Goal: Task Accomplishment & Management: Manage account settings

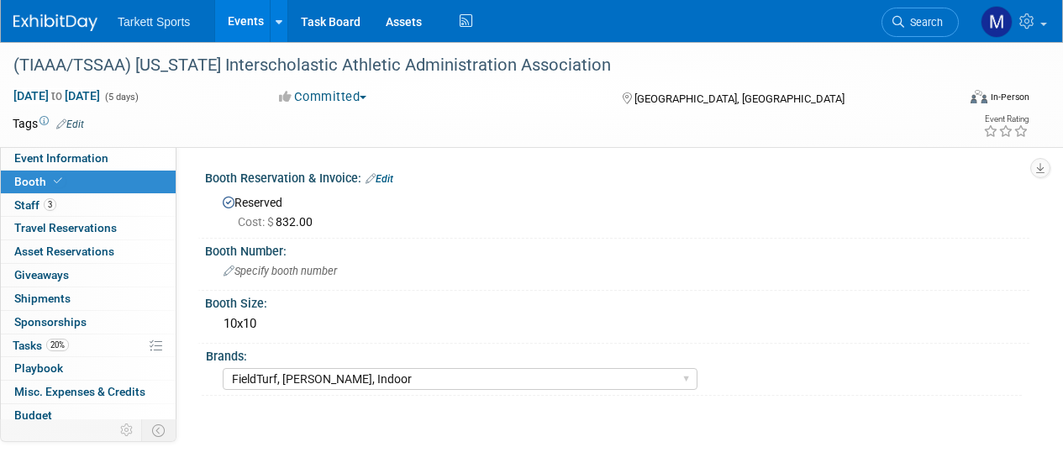
select select "FieldTurf, [PERSON_NAME], Indoor"
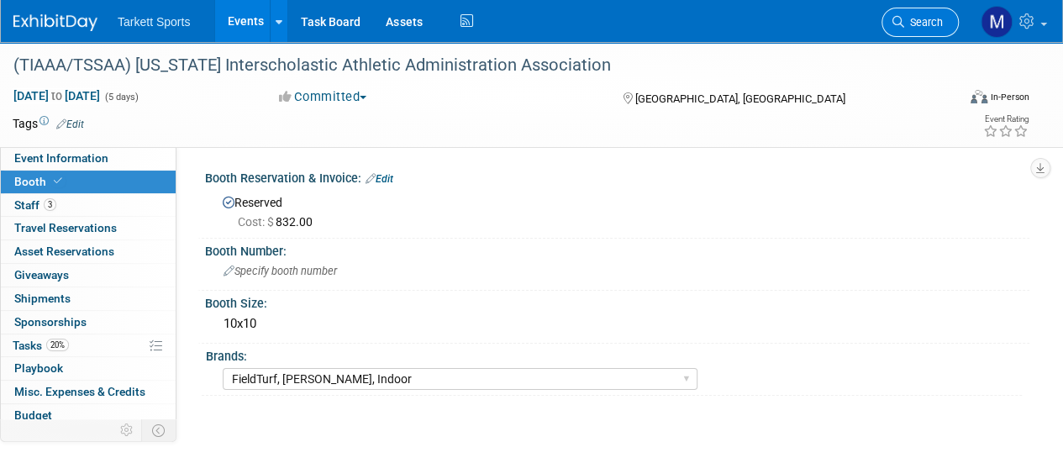
click at [939, 25] on span "Search" at bounding box center [923, 22] width 39 height 13
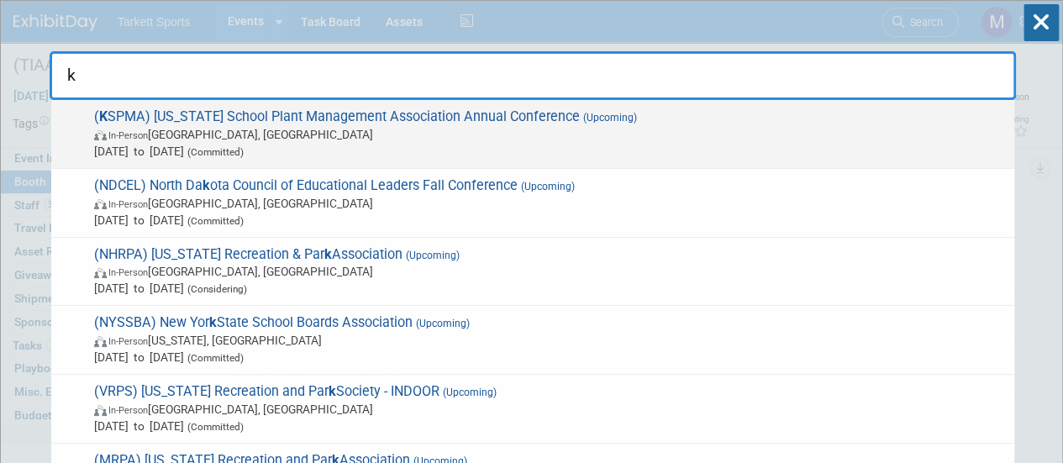
type input "k"
click at [699, 119] on span "( K SPMA) [US_STATE] School Plant Management Association Annual Conference (Upc…" at bounding box center [547, 133] width 917 height 51
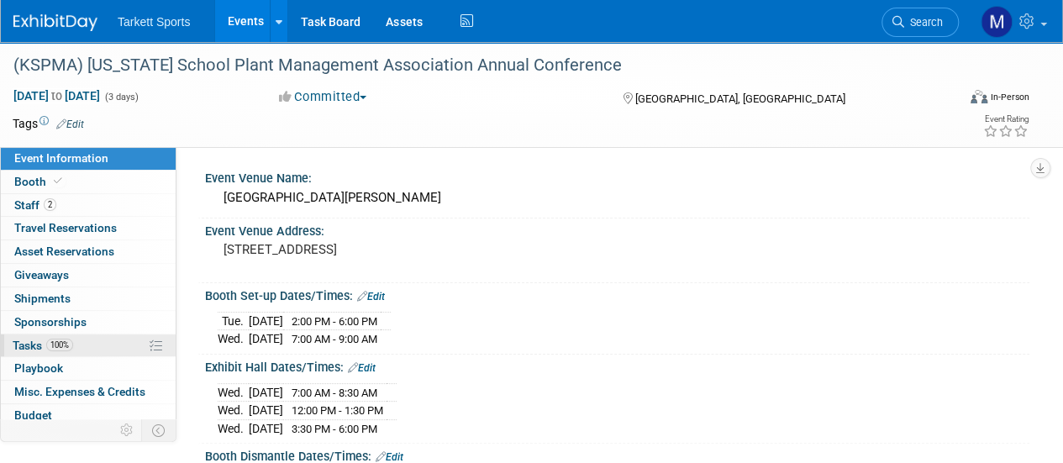
click at [105, 347] on link "100% Tasks 100%" at bounding box center [88, 345] width 175 height 23
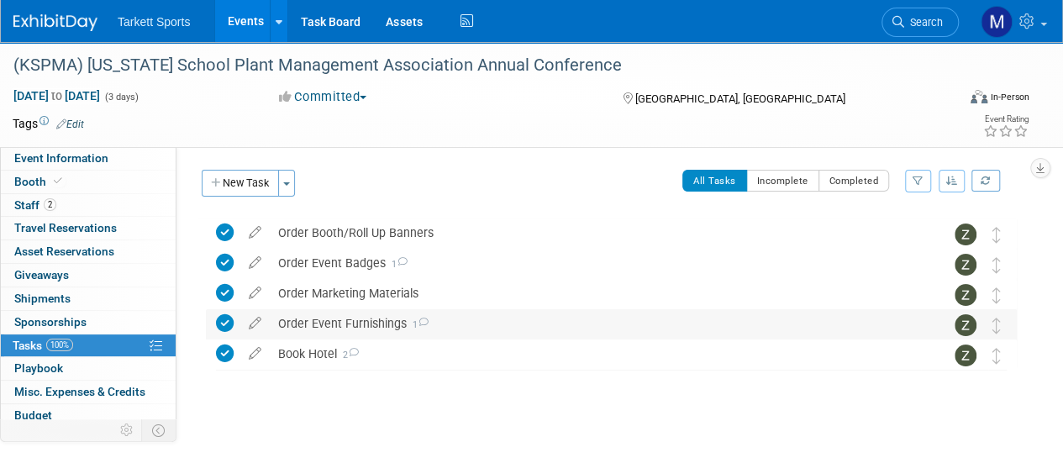
click at [410, 335] on div "Order Event Furnishings 1" at bounding box center [595, 323] width 651 height 29
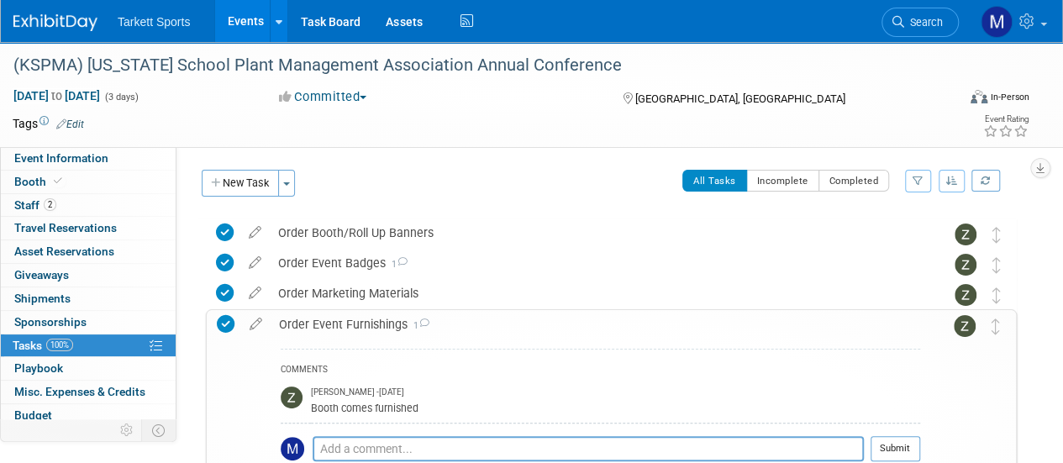
click at [410, 335] on div "Order Event Furnishings 1" at bounding box center [596, 324] width 650 height 29
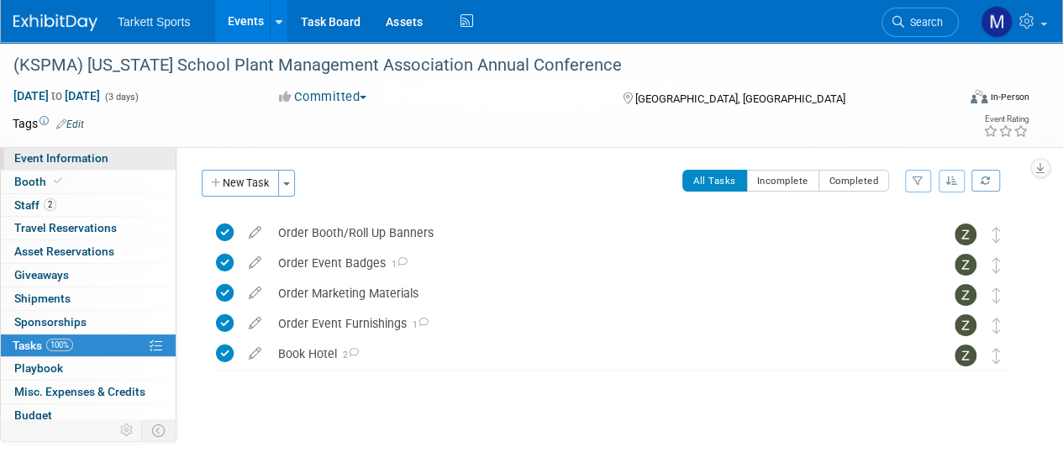
click at [82, 166] on link "Event Information" at bounding box center [88, 158] width 175 height 23
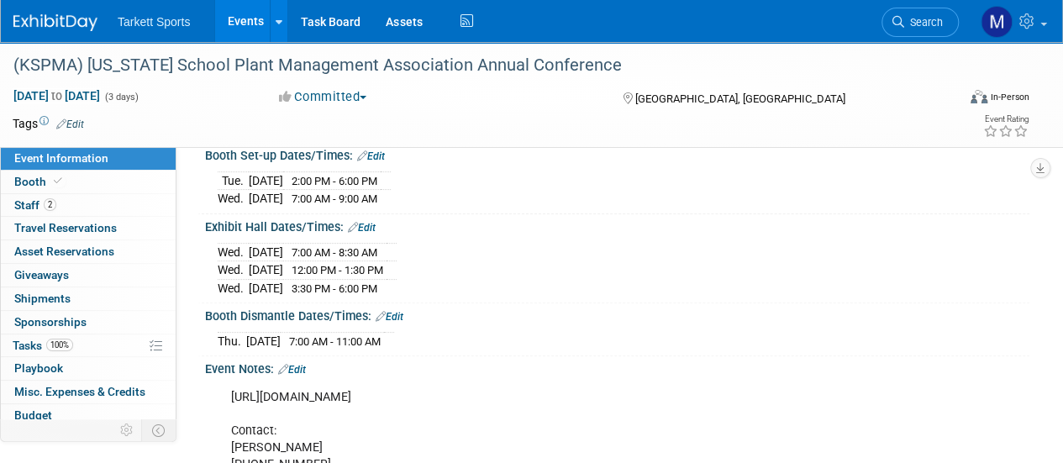
scroll to position [209, 0]
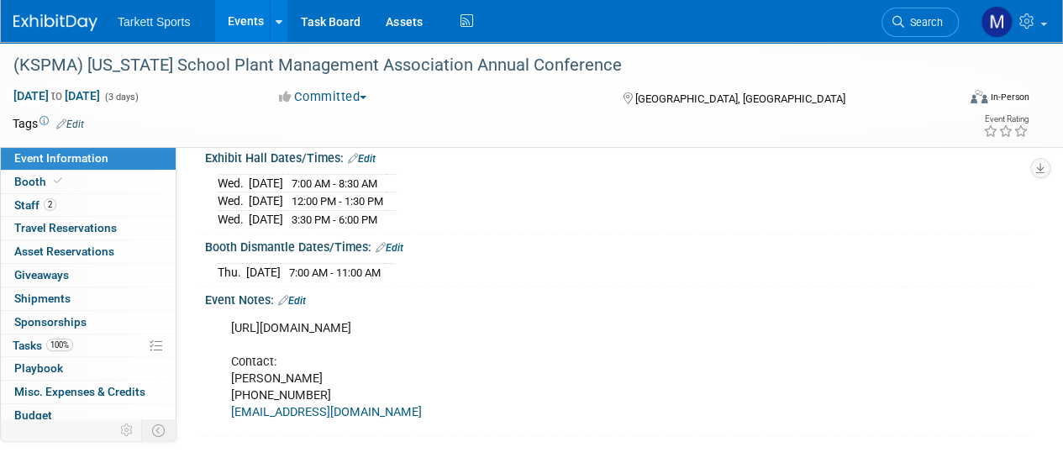
drag, startPoint x: 460, startPoint y: 322, endPoint x: 226, endPoint y: 313, distance: 234.6
click at [226, 313] on div "https://kspma.org/Annual-State-Tradeshow Contact: David Lyons 606-567-5175 edo@…" at bounding box center [542, 371] width 647 height 118
copy div "https://kspma.org/Annual-State-Tradeshow"
click at [97, 182] on link "Booth" at bounding box center [88, 182] width 175 height 23
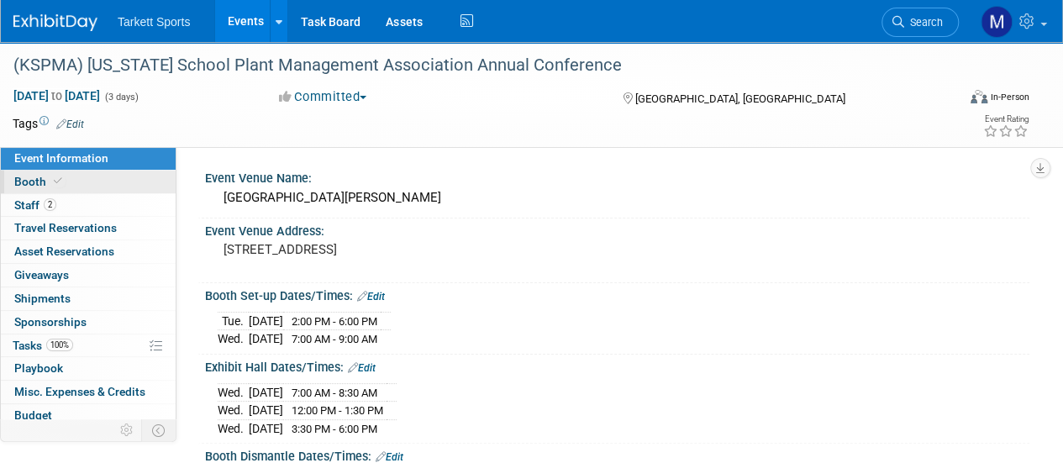
select select "FieldTurf, Indoor"
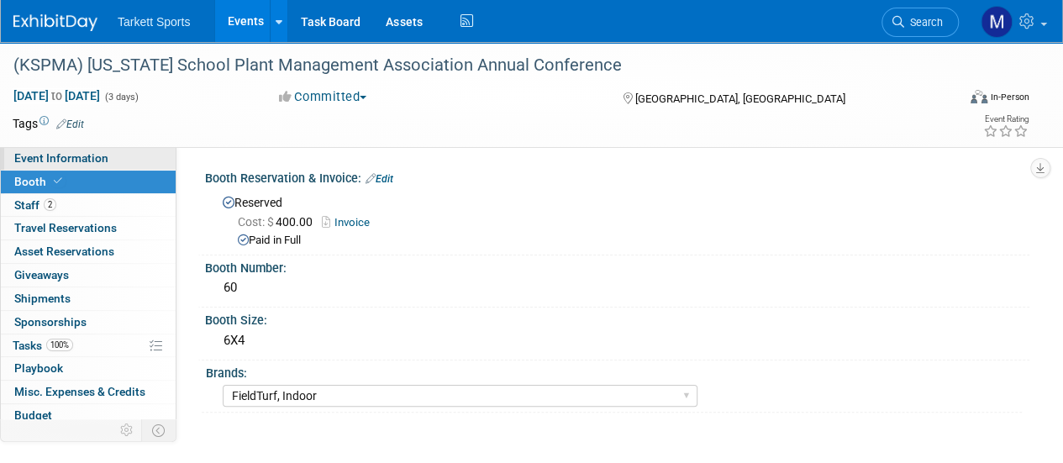
click at [104, 164] on span "Event Information" at bounding box center [61, 157] width 94 height 13
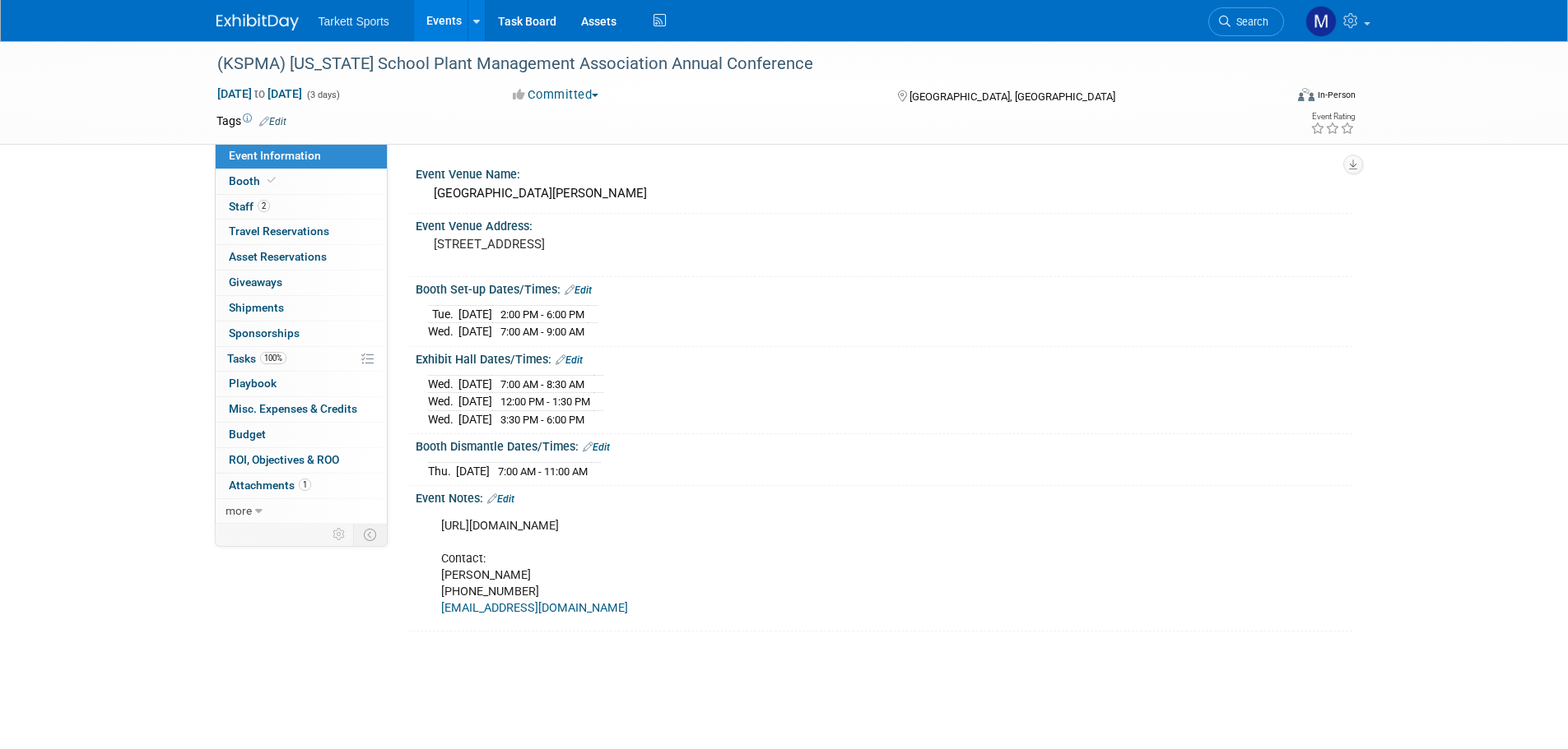
click at [583, 354] on link "Edit" at bounding box center [569, 360] width 27 height 12
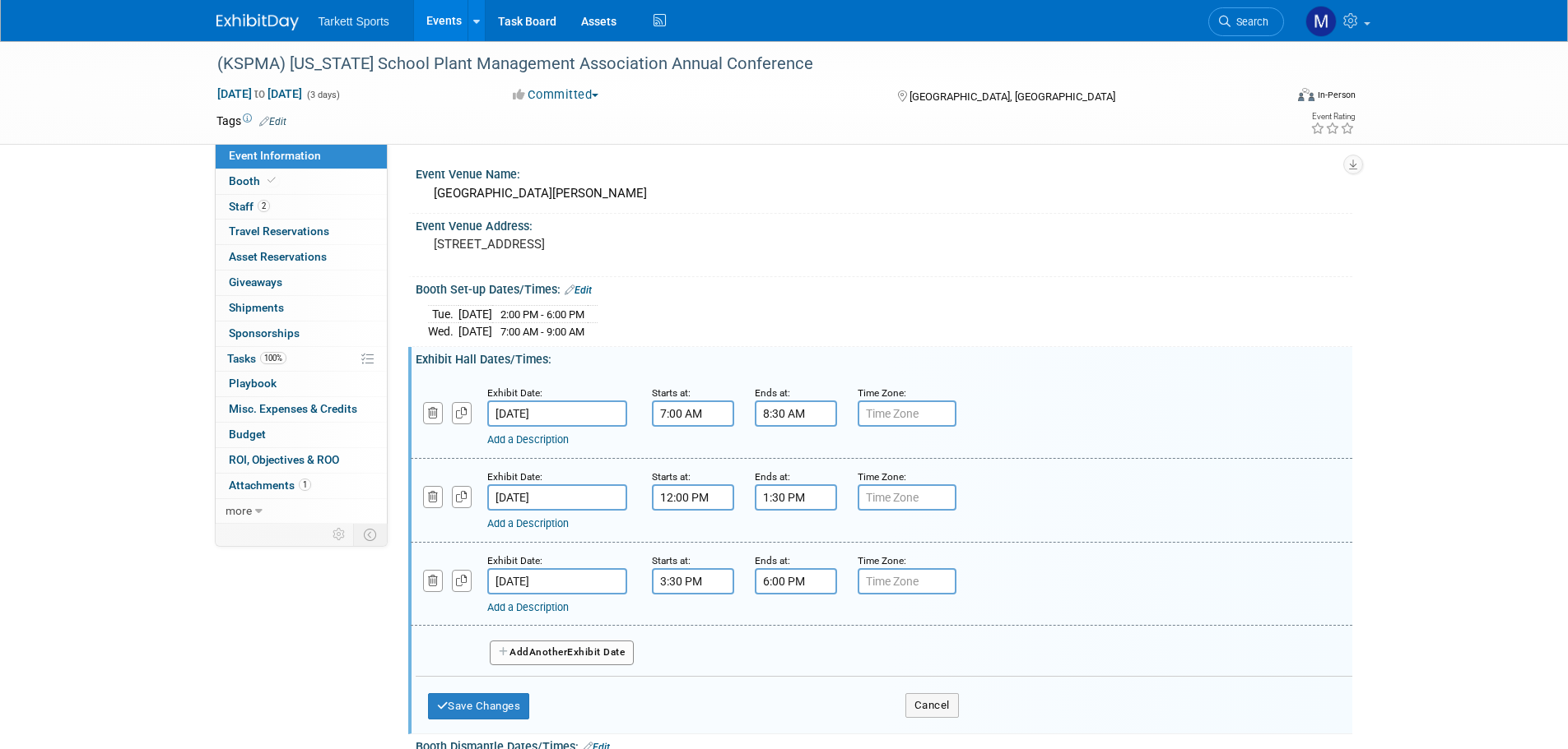
click at [507, 452] on icon "button" at bounding box center [504, 652] width 12 height 10
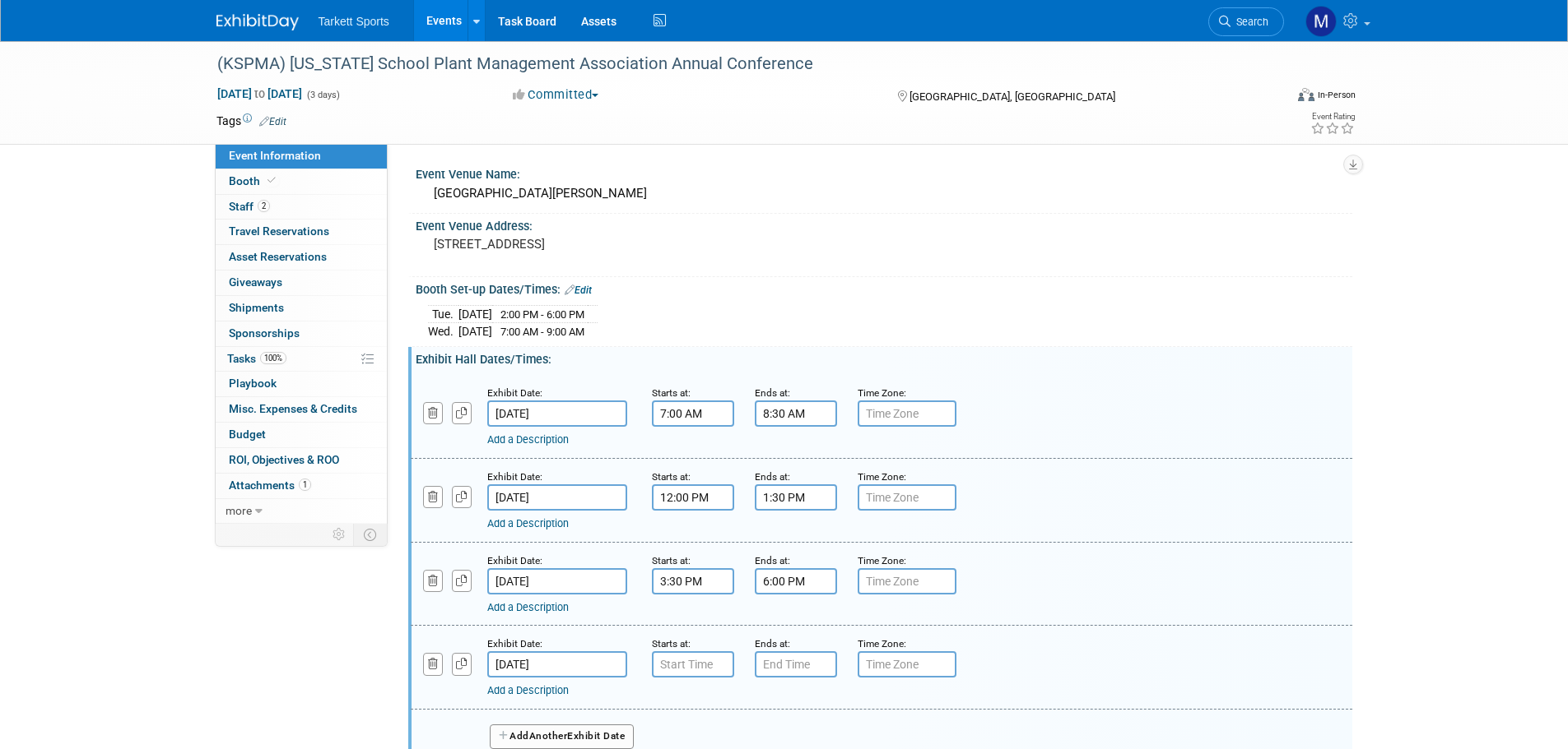
type input "7:00 AM"
click at [661, 452] on input "7:00 AM" at bounding box center [693, 665] width 82 height 26
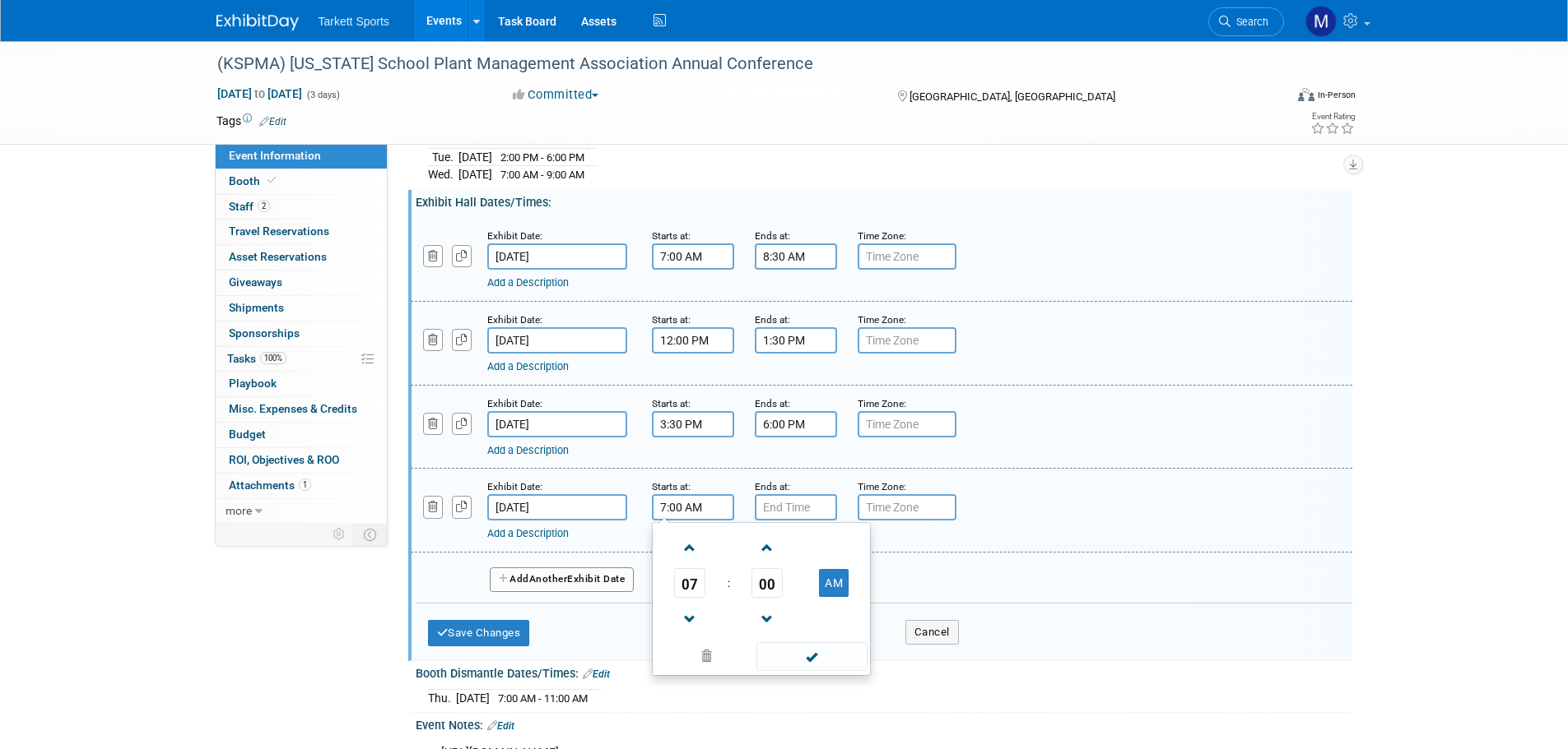
scroll to position [164, 0]
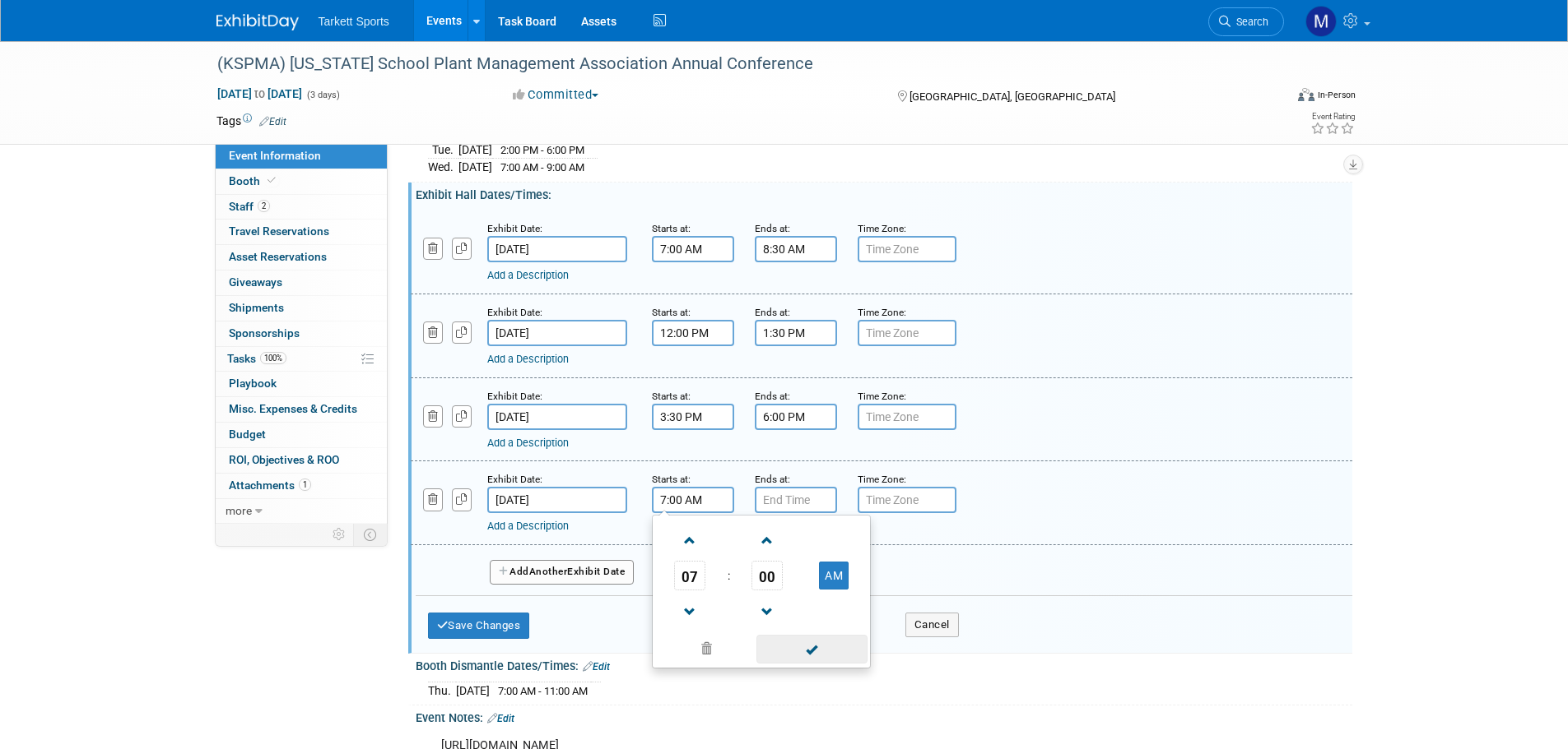
click at [827, 452] on span at bounding box center [811, 649] width 111 height 28
click at [773, 452] on small "Ends at:" at bounding box center [773, 480] width 35 height 12
click at [781, 452] on input "7:00 PM" at bounding box center [796, 499] width 82 height 26
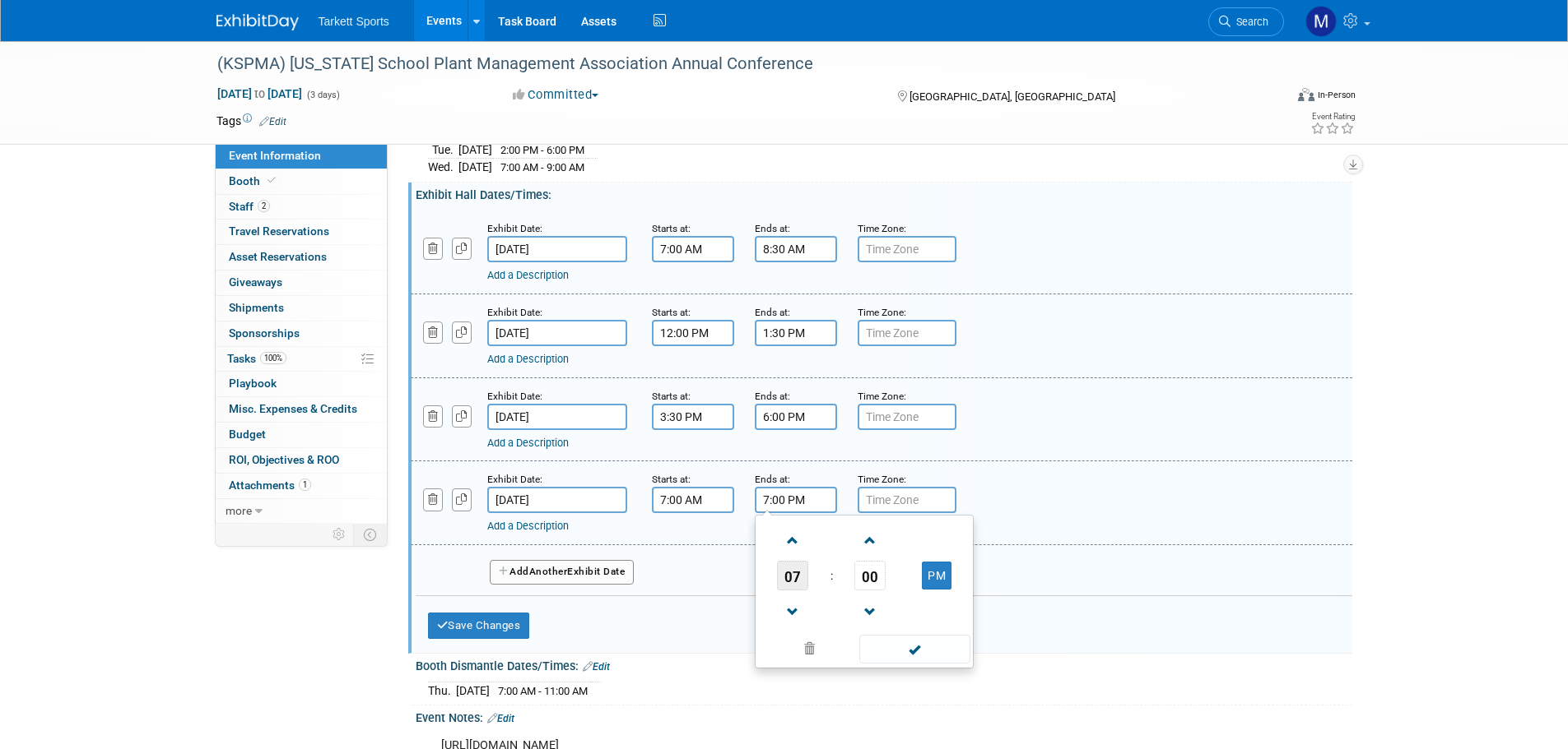
click at [793, 452] on span "07" at bounding box center [792, 576] width 31 height 29
click at [875, 452] on td "02" at bounding box center [890, 540] width 53 height 44
click at [886, 452] on td "00" at bounding box center [871, 576] width 69 height 29
click at [874, 452] on span "00" at bounding box center [870, 576] width 31 height 29
click at [882, 452] on td "30" at bounding box center [890, 585] width 53 height 44
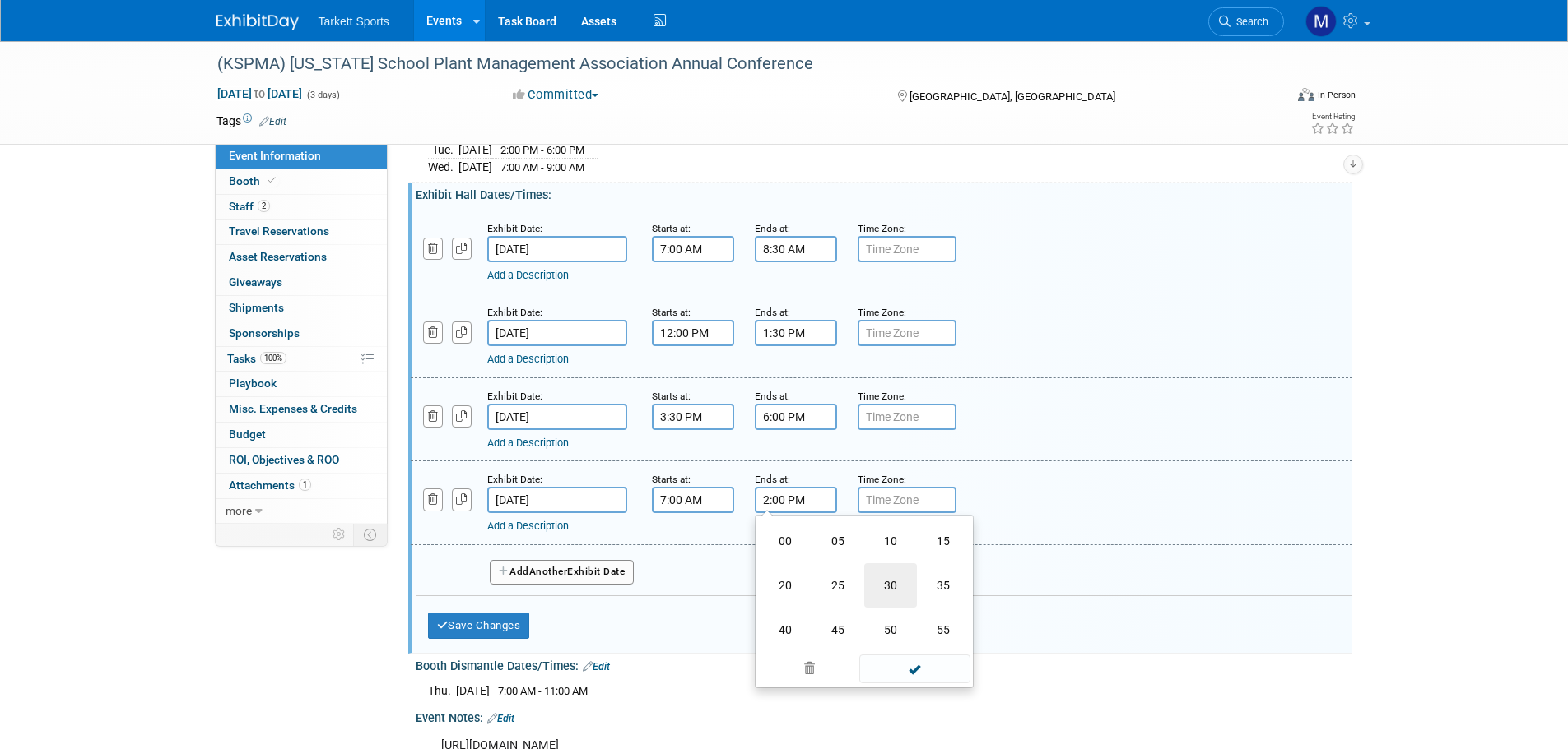
type input "2:30 PM"
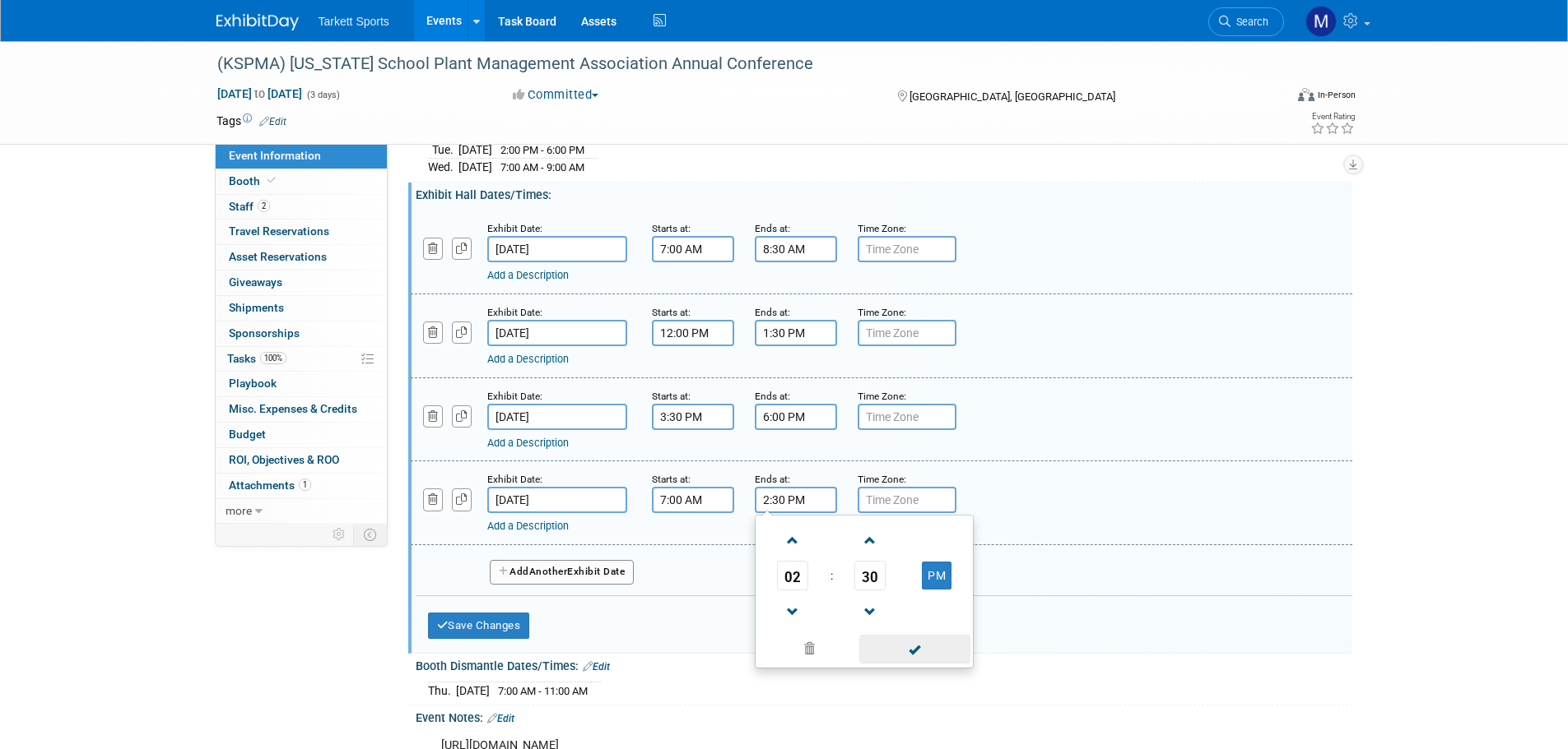
click at [900, 452] on span at bounding box center [914, 649] width 111 height 28
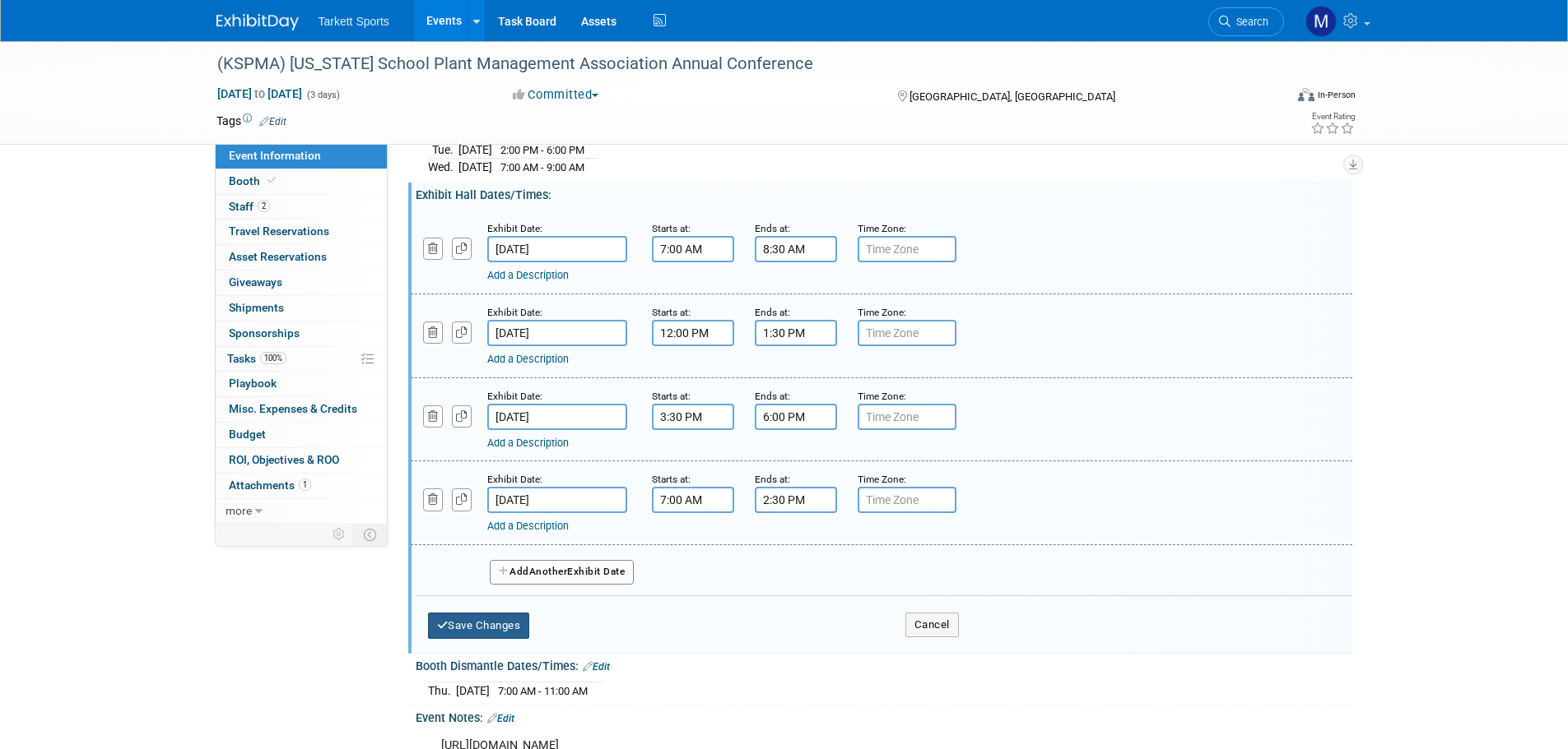
click at [518, 452] on button "Save Changes" at bounding box center [479, 626] width 102 height 26
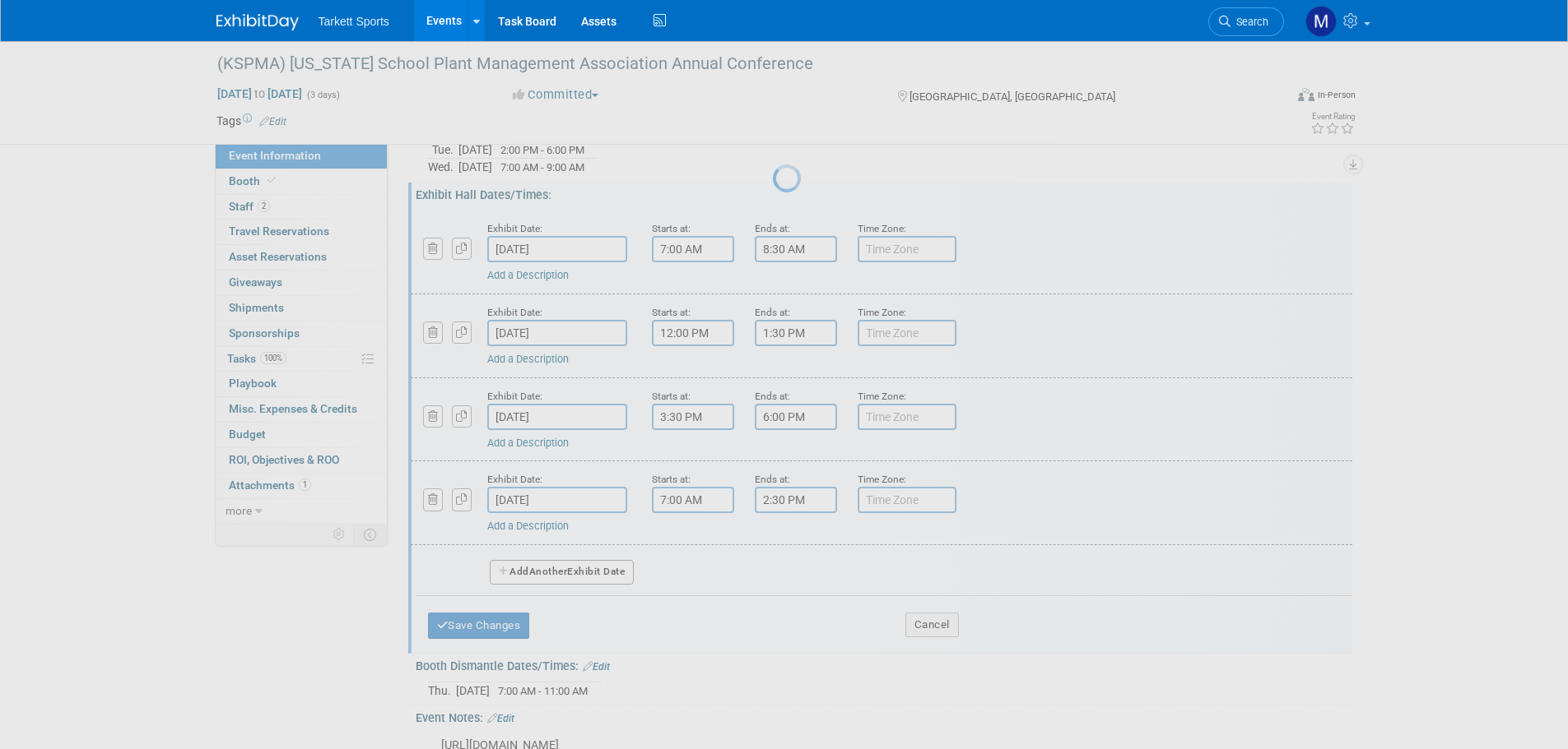
scroll to position [0, 0]
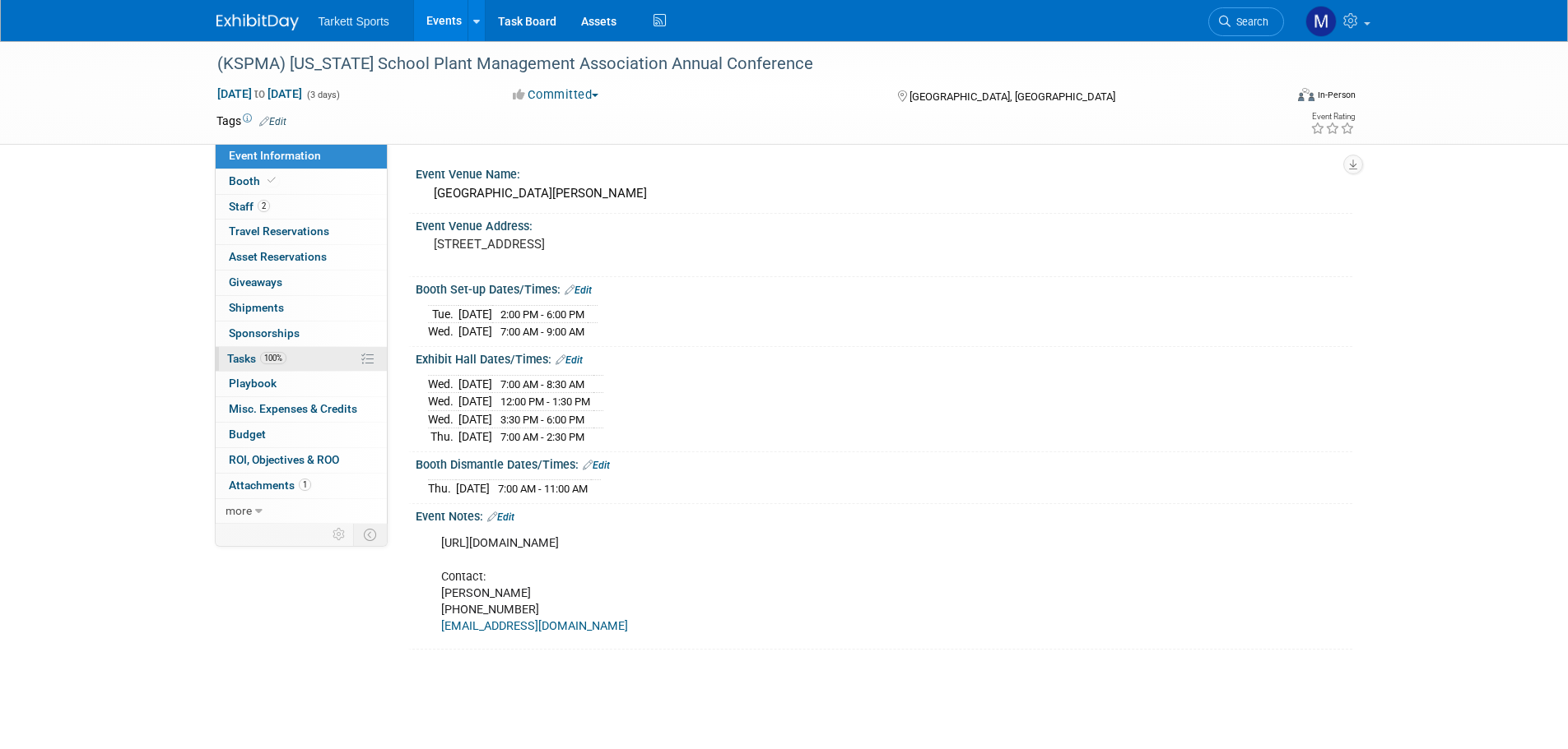
click at [294, 358] on link "100% Tasks 100%" at bounding box center [301, 359] width 171 height 24
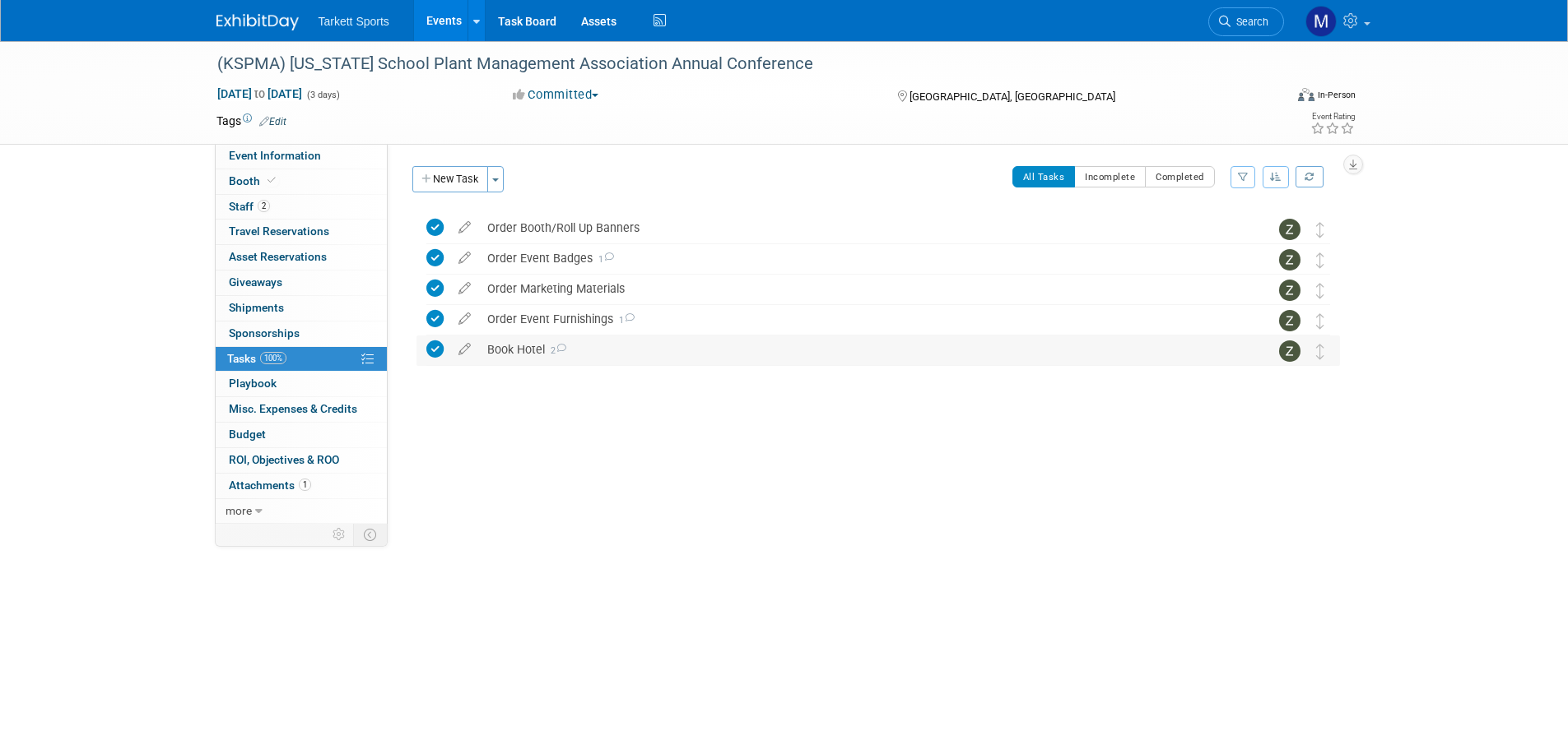
click at [522, 360] on div "Book Hotel 2" at bounding box center [862, 350] width 767 height 28
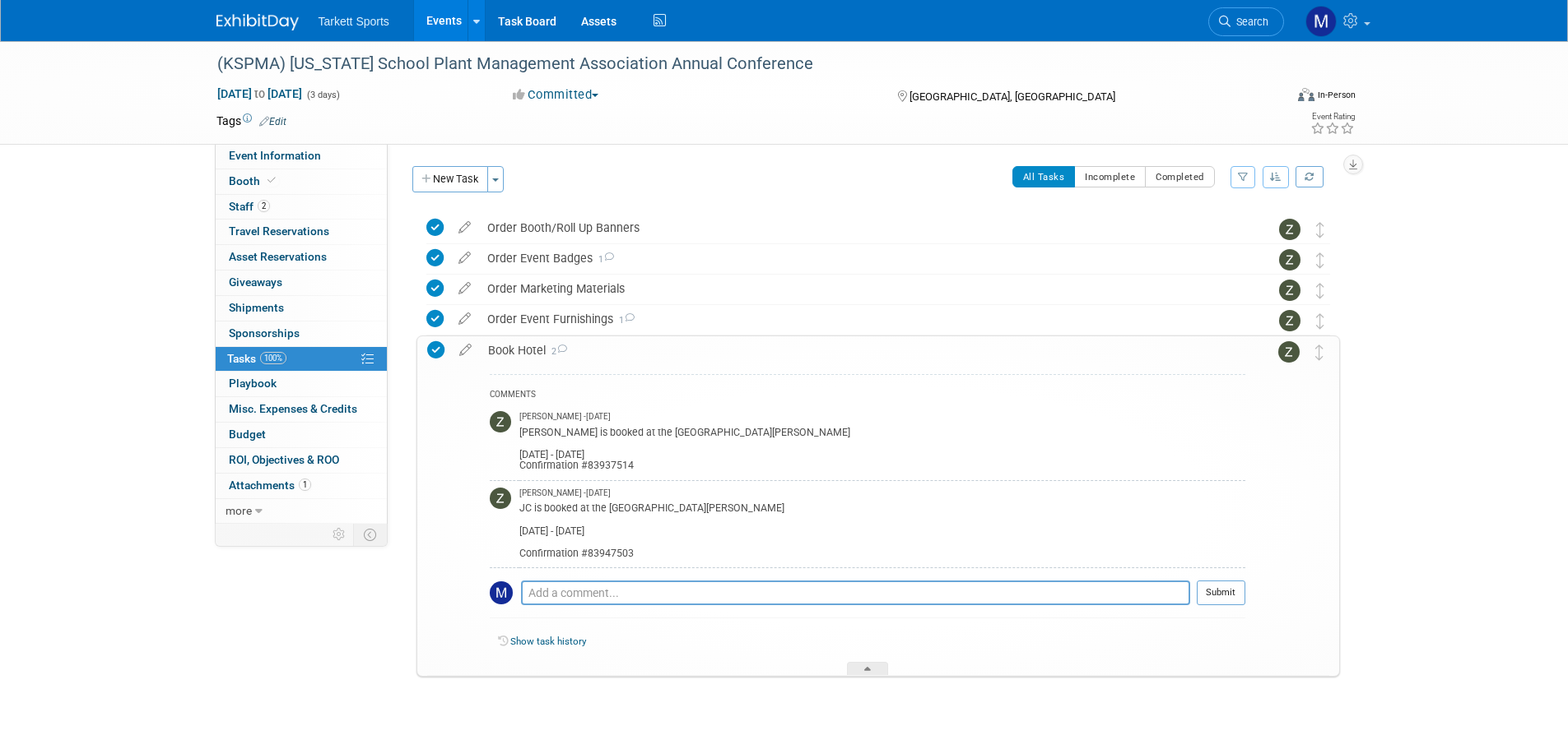
click at [526, 357] on div "Book Hotel 2" at bounding box center [862, 351] width 765 height 28
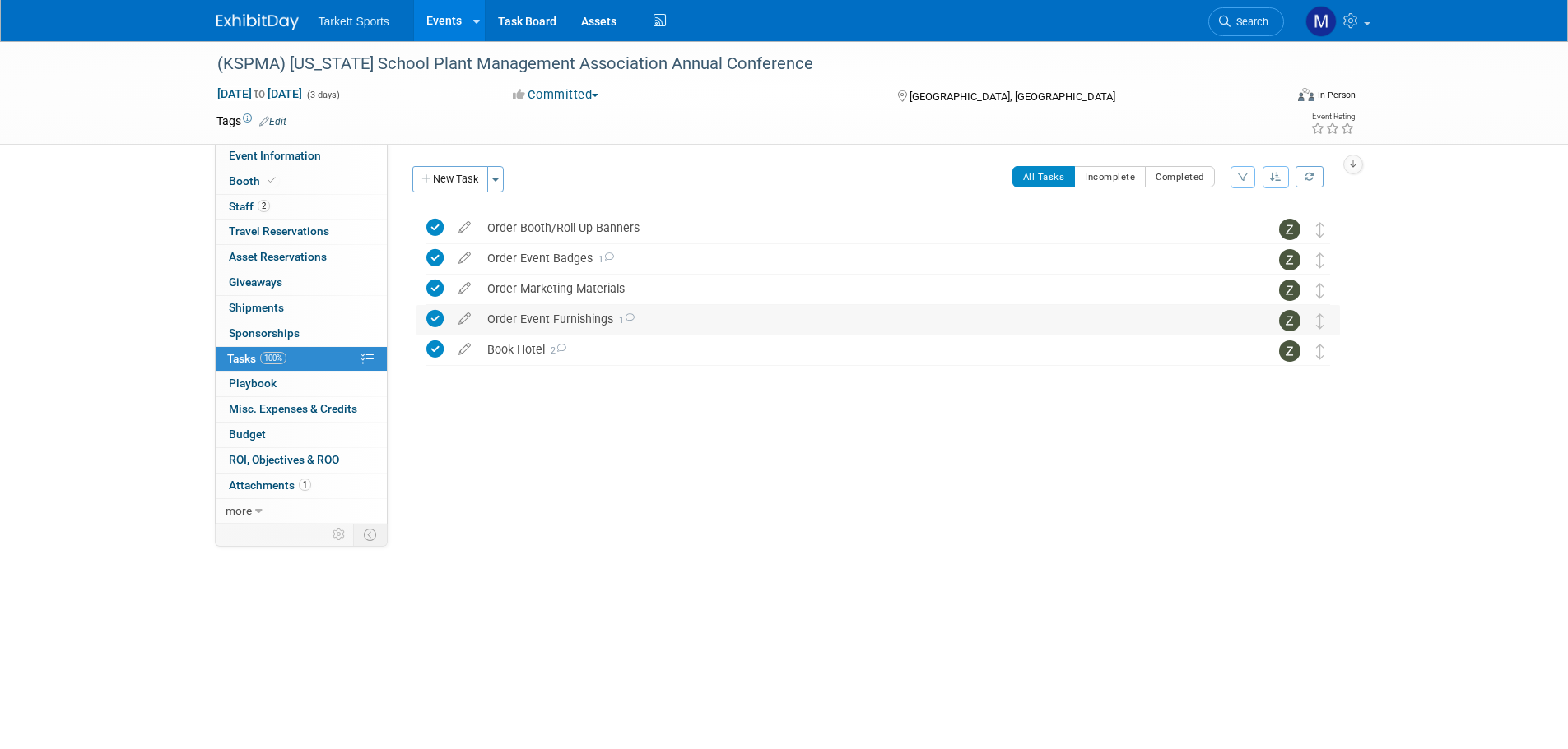
click at [512, 322] on div "Order Event Furnishings 1" at bounding box center [862, 319] width 767 height 28
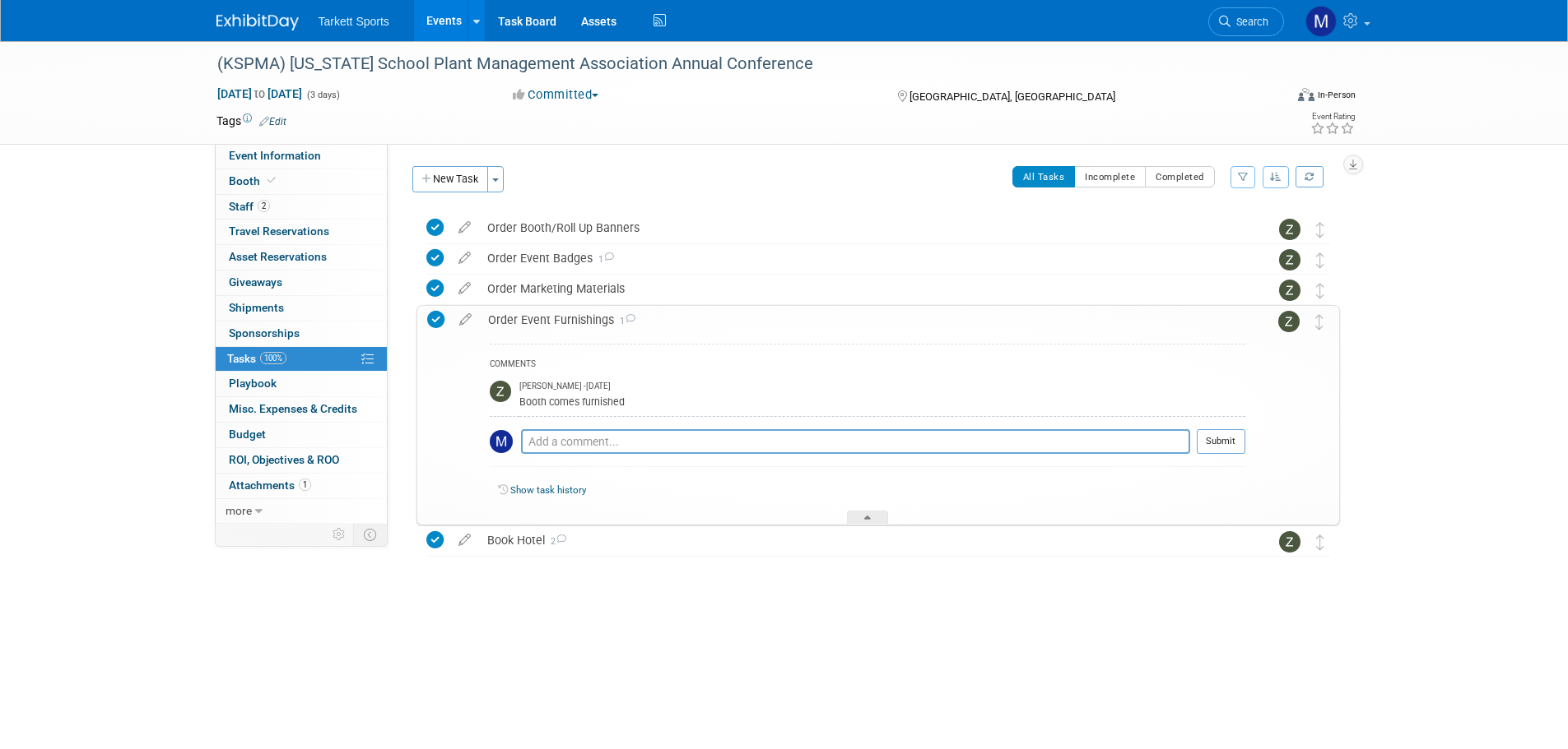
click at [512, 322] on div "Order Event Furnishings 1" at bounding box center [862, 320] width 765 height 28
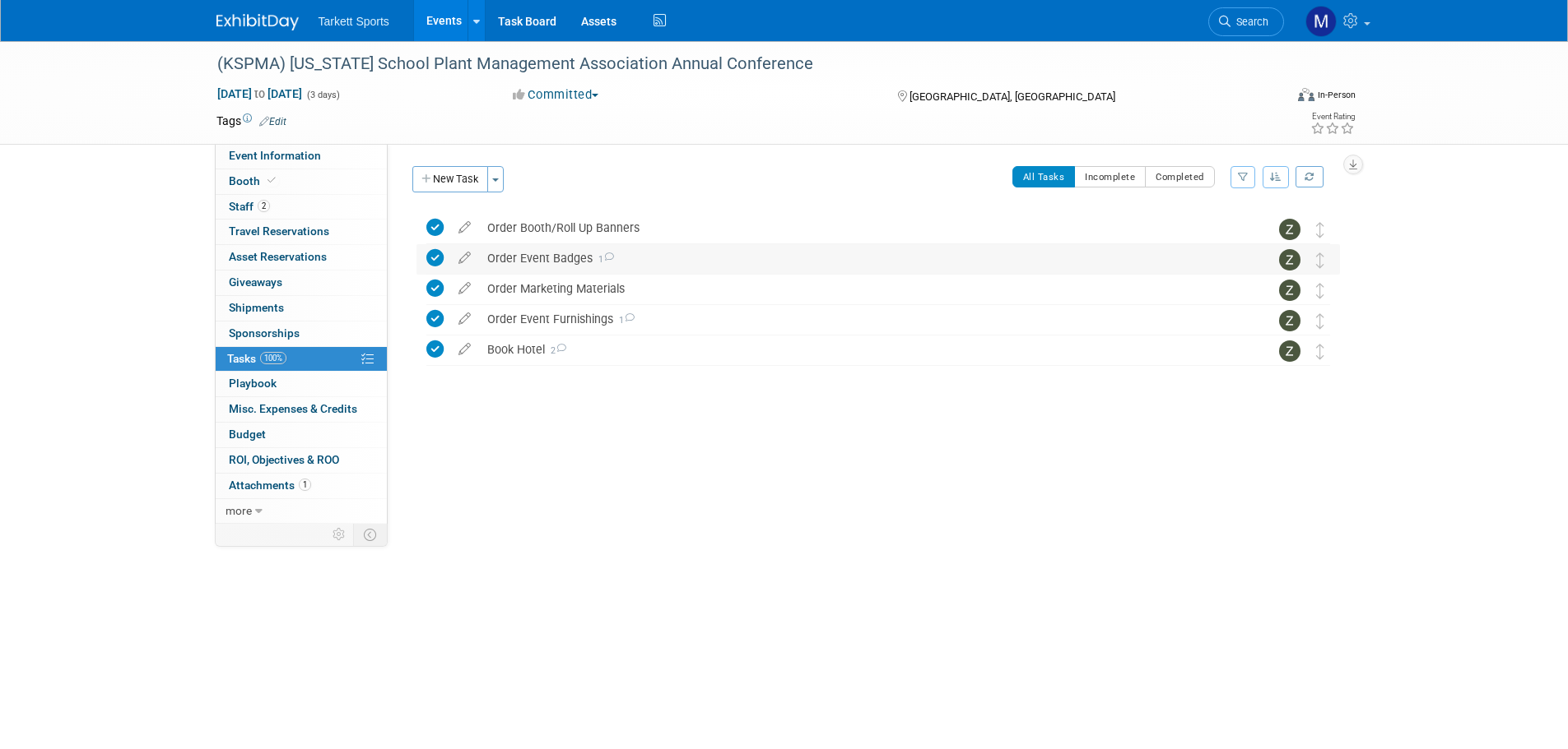
click at [523, 267] on div "Order Event Badges 1" at bounding box center [862, 258] width 767 height 28
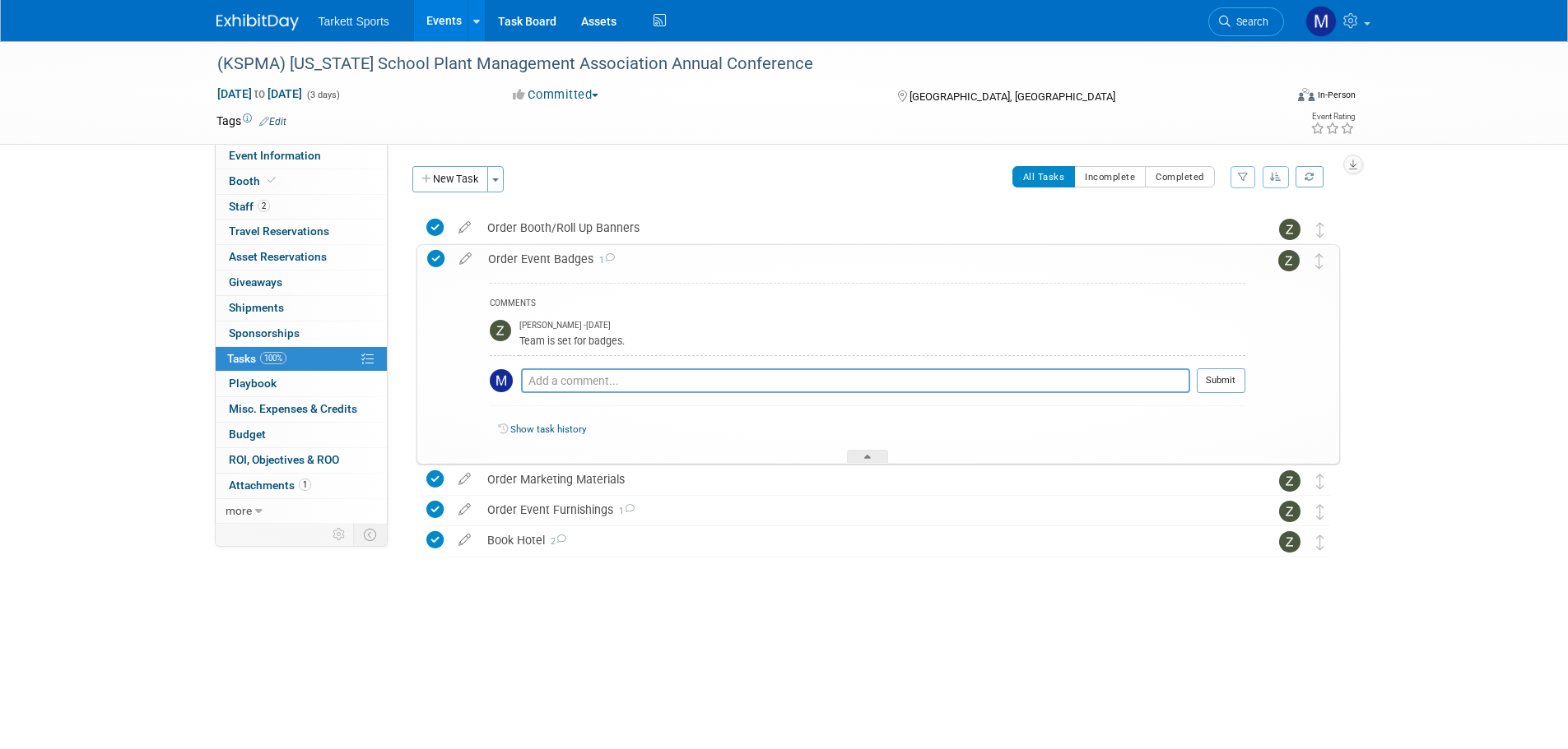
click at [527, 257] on div "Order Event Badges 1" at bounding box center [862, 258] width 765 height 28
